Goal: Information Seeking & Learning: Compare options

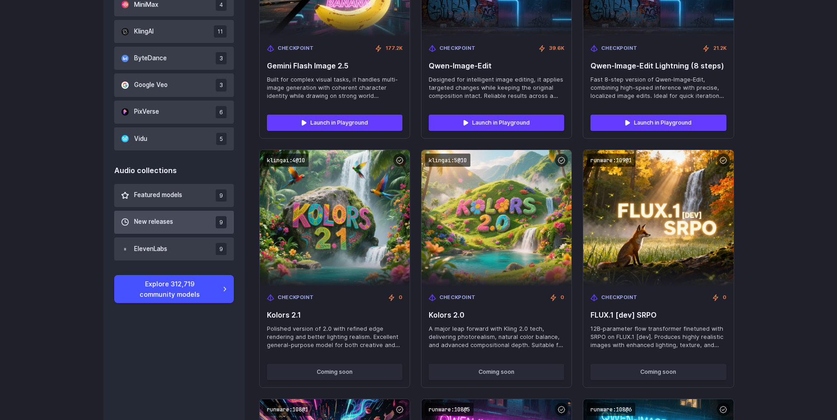
scroll to position [707, 0]
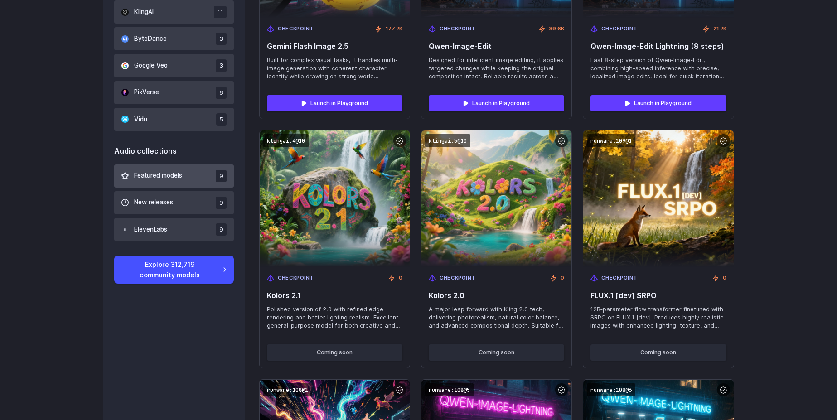
click at [152, 165] on button "Featured models 9" at bounding box center [174, 176] width 120 height 23
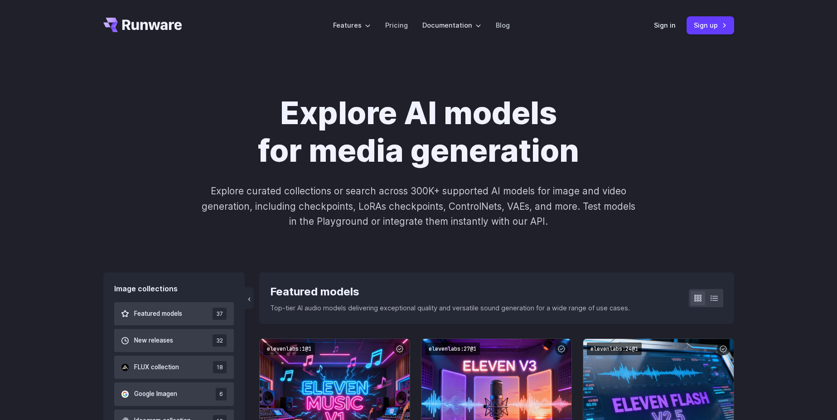
click at [157, 21] on icon "Go to /" at bounding box center [142, 25] width 79 height 15
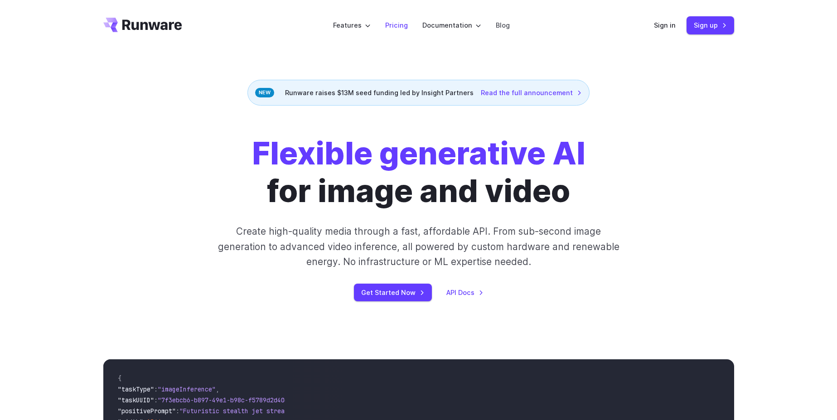
click at [413, 30] on li "Pricing" at bounding box center [396, 25] width 37 height 25
click at [405, 30] on link "Pricing" at bounding box center [396, 25] width 23 height 10
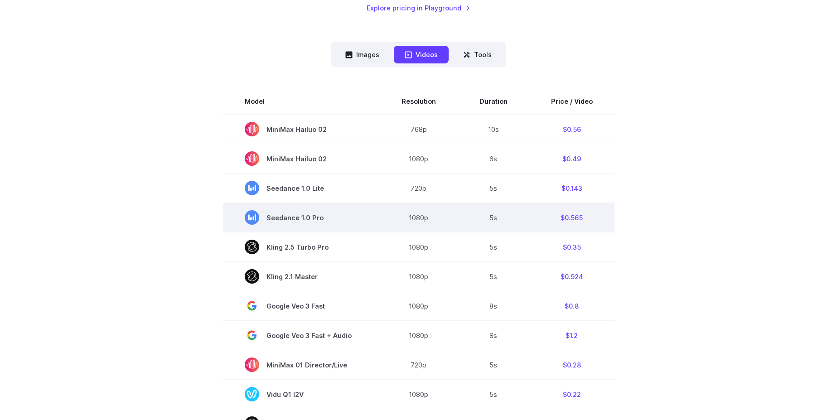
scroll to position [218, 0]
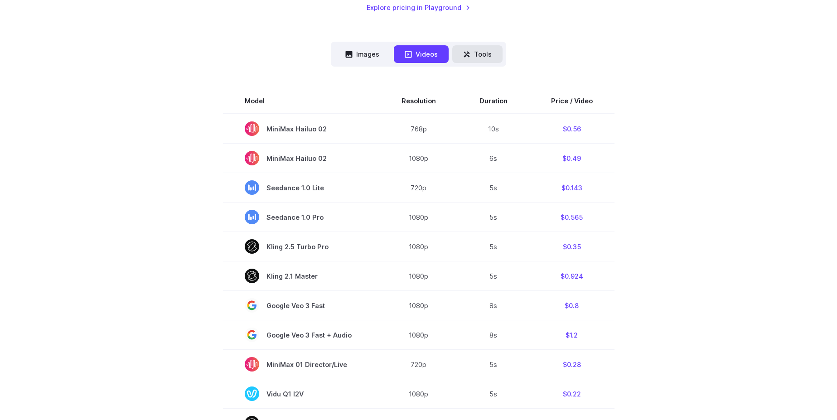
click at [472, 57] on button "Tools" at bounding box center [477, 54] width 50 height 18
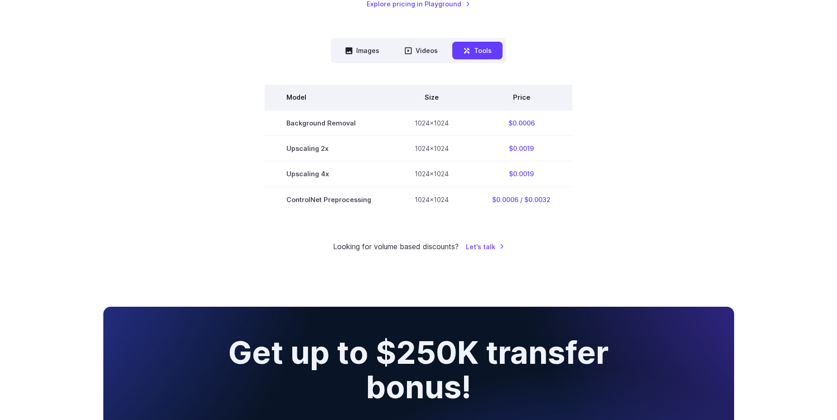
scroll to position [163, 0]
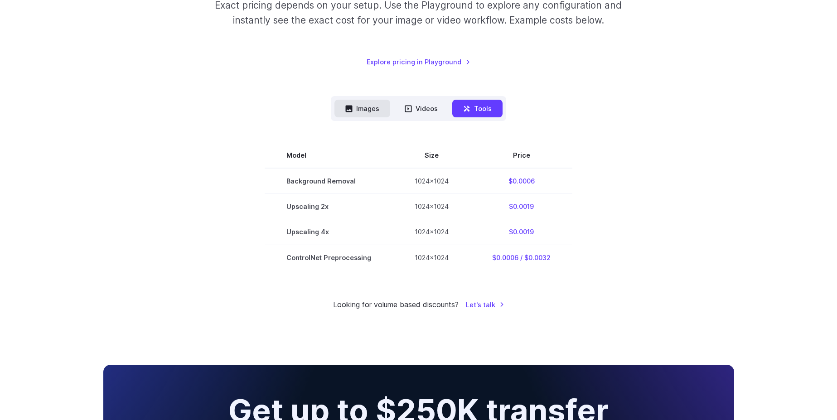
click at [367, 111] on button "Images" at bounding box center [363, 109] width 56 height 18
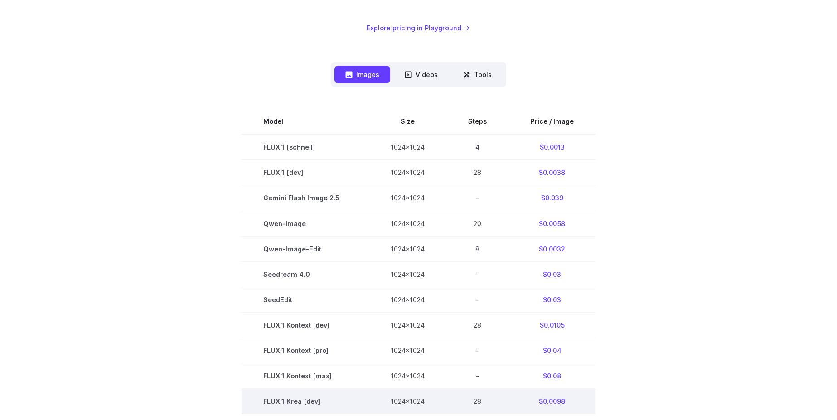
scroll to position [381, 0]
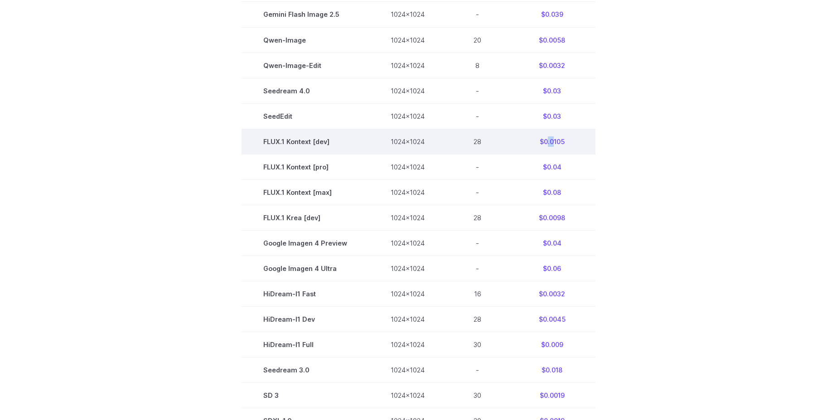
drag, startPoint x: 546, startPoint y: 142, endPoint x: 551, endPoint y: 141, distance: 4.9
click at [551, 141] on td "$0.0105" at bounding box center [552, 141] width 87 height 25
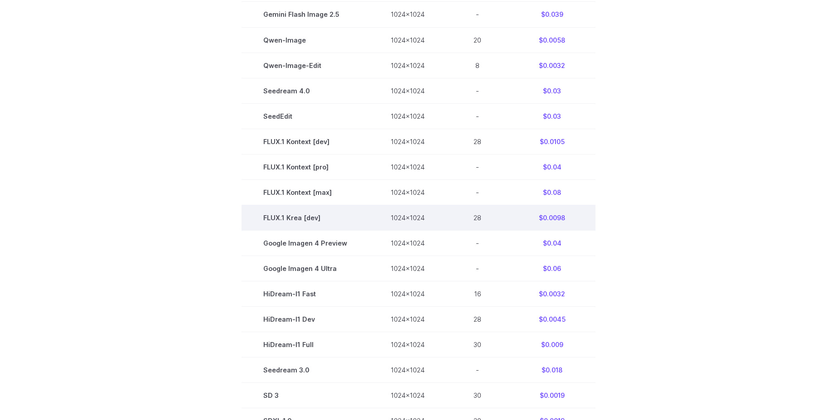
click at [557, 213] on td "$0.0098" at bounding box center [552, 217] width 87 height 25
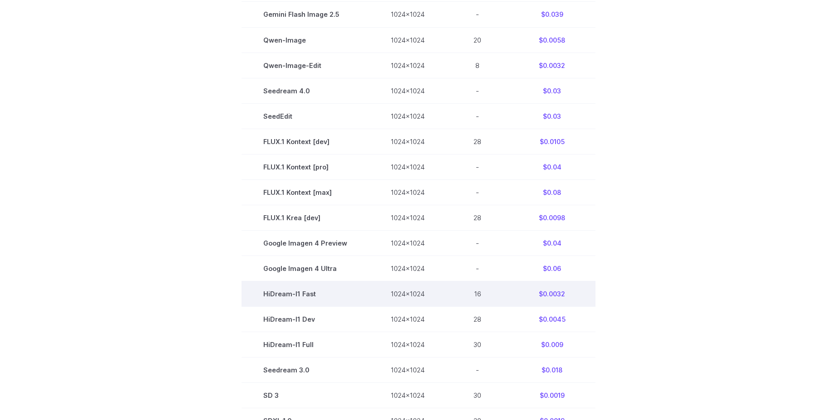
click at [555, 295] on td "$0.0032" at bounding box center [552, 293] width 87 height 25
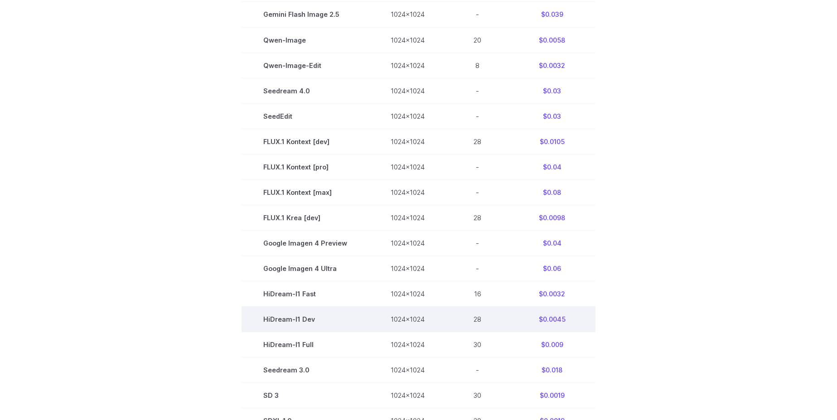
click at [259, 325] on td "HiDream-I1 Dev" at bounding box center [305, 319] width 127 height 25
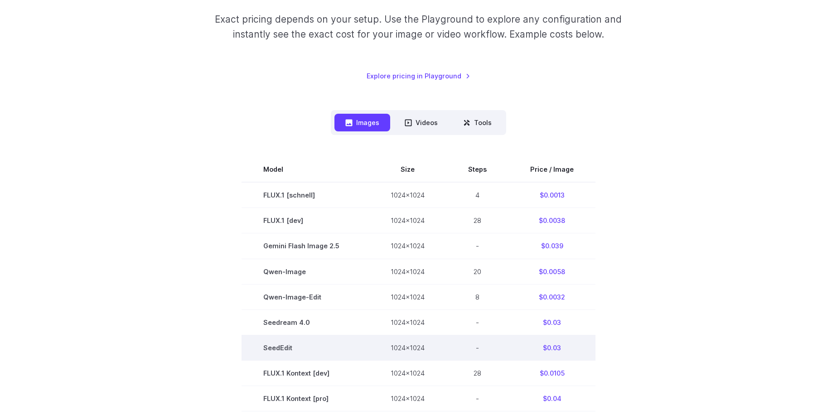
scroll to position [163, 0]
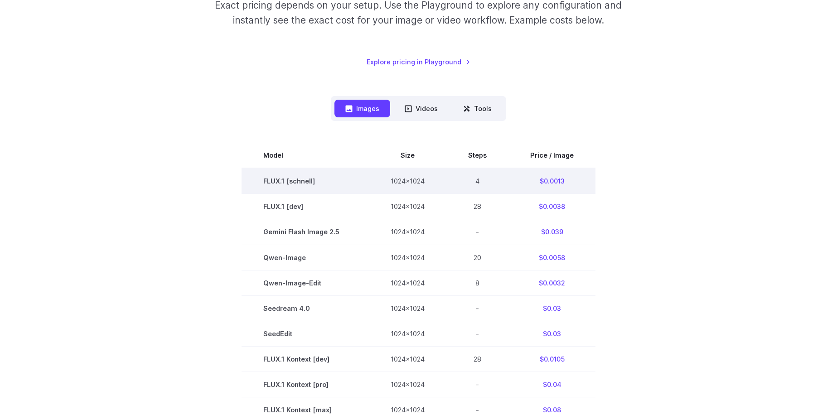
click at [559, 170] on td "$0.0013" at bounding box center [552, 181] width 87 height 26
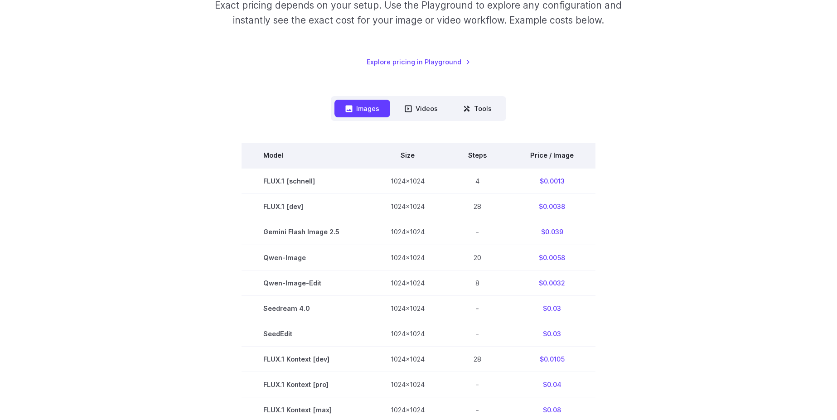
click at [558, 157] on th "Price / Image" at bounding box center [552, 155] width 87 height 25
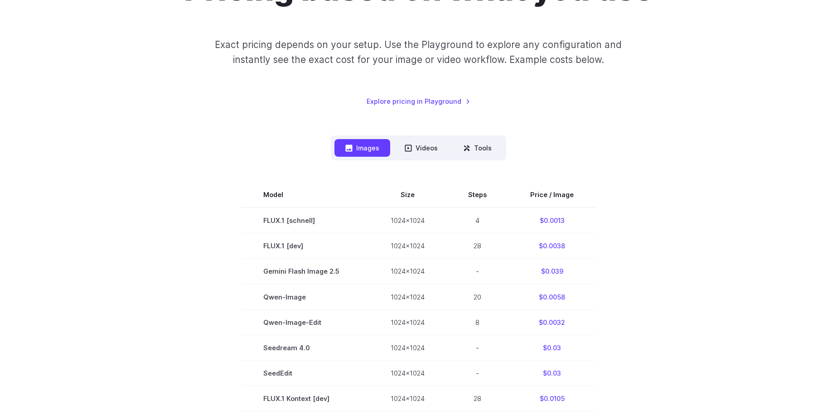
scroll to position [0, 0]
